Goal: Transaction & Acquisition: Purchase product/service

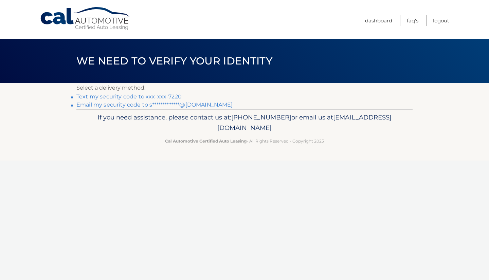
click at [200, 104] on link "**********" at bounding box center [154, 104] width 156 height 6
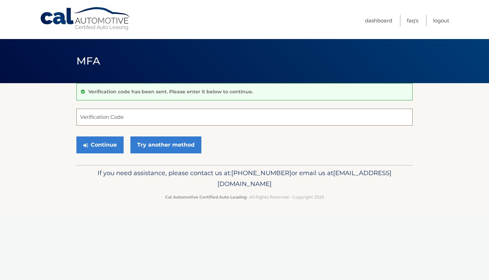
click at [137, 119] on input "Verification Code" at bounding box center [244, 117] width 336 height 17
paste input "101739"
click at [104, 149] on button "Continue" at bounding box center [99, 144] width 47 height 17
click at [115, 118] on input "101739" at bounding box center [244, 117] width 336 height 17
type input "101739"
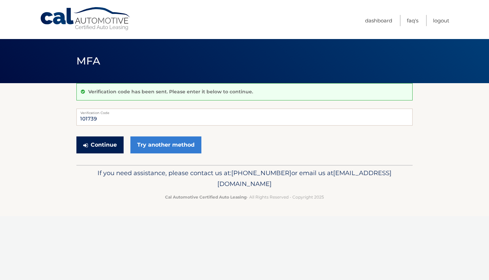
click at [107, 145] on button "Continue" at bounding box center [99, 144] width 47 height 17
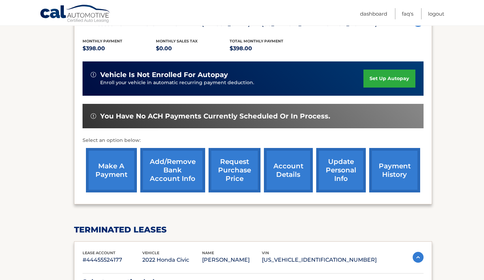
scroll to position [135, 0]
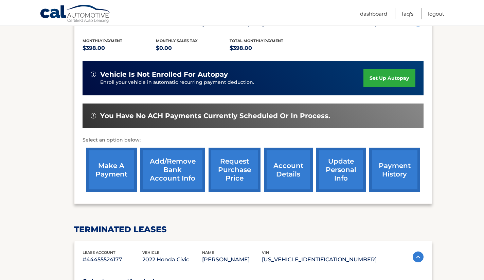
click at [120, 171] on link "make a payment" at bounding box center [111, 170] width 51 height 44
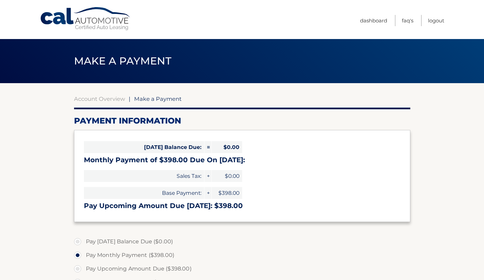
select select "NzhlMGYwZDktOTI1Yy00MmEyLTkzZWEtYjI0MDc5NzEzNWI2"
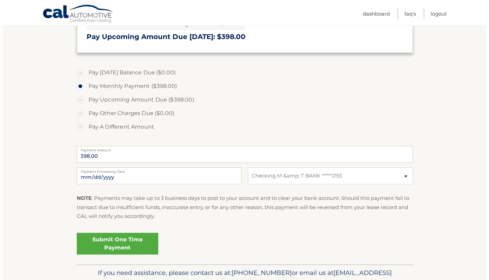
scroll to position [169, 0]
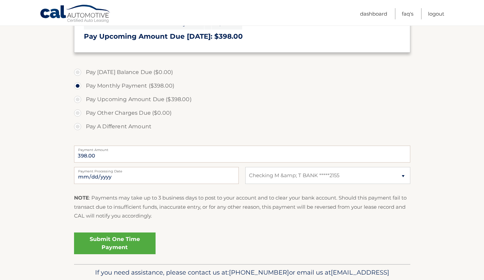
click at [113, 238] on link "Submit One Time Payment" at bounding box center [114, 243] width 81 height 22
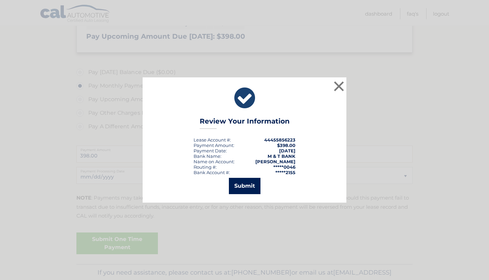
click at [250, 190] on button "Submit" at bounding box center [245, 186] width 32 height 16
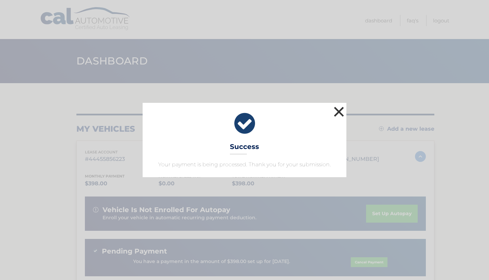
click at [336, 112] on button "×" at bounding box center [339, 112] width 14 height 14
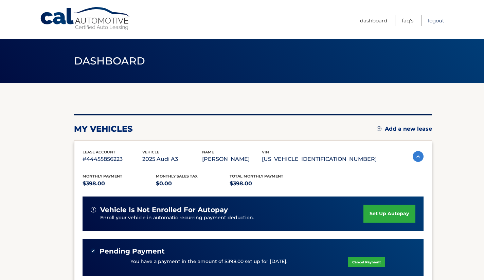
click at [440, 19] on link "Logout" at bounding box center [436, 20] width 16 height 11
